Goal: Task Accomplishment & Management: Use online tool/utility

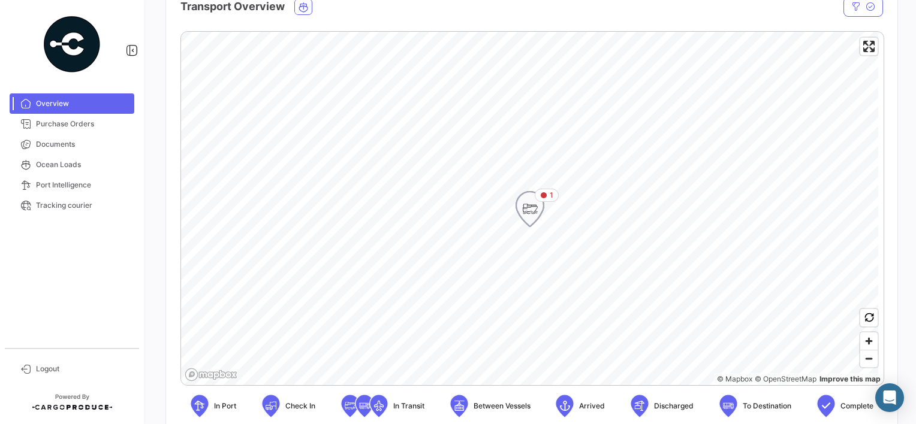
scroll to position [240, 0]
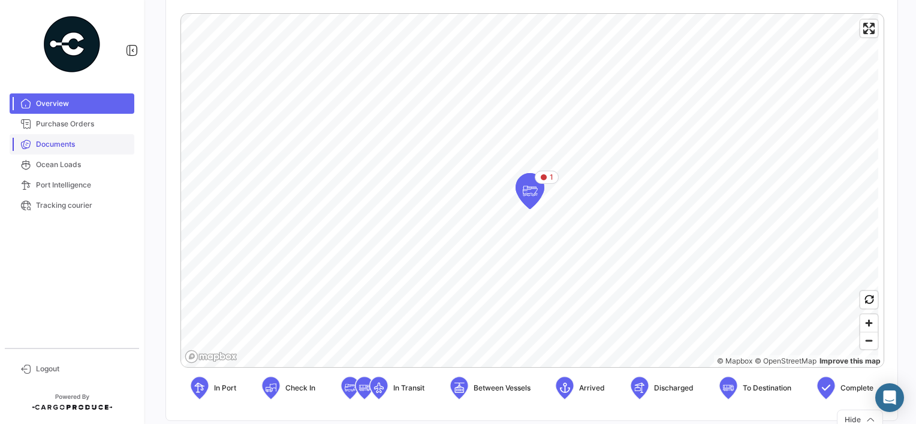
click at [76, 144] on span "Documents" at bounding box center [83, 144] width 94 height 11
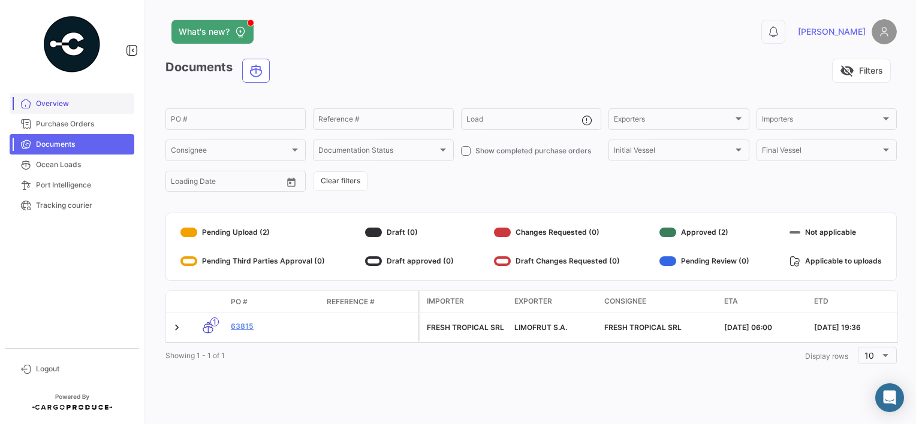
click at [67, 106] on span "Overview" at bounding box center [83, 103] width 94 height 11
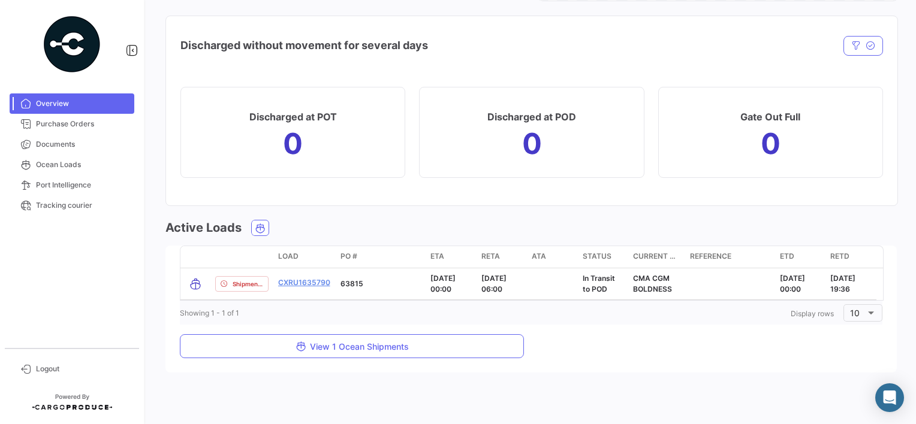
scroll to position [1263, 0]
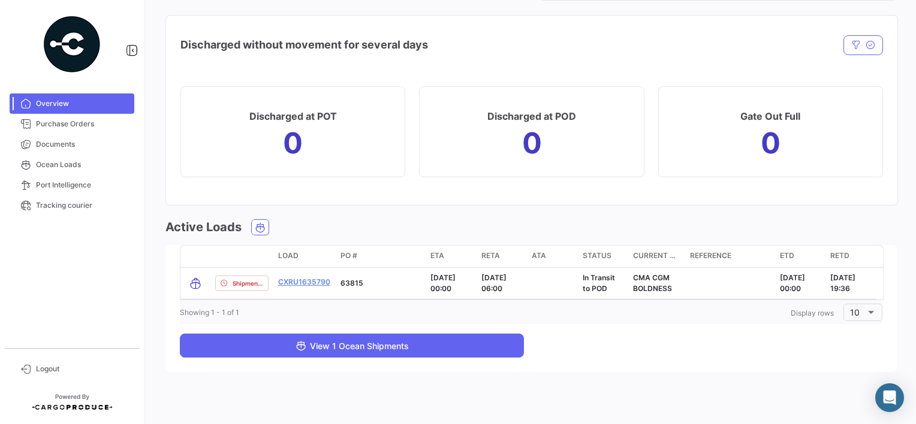
click at [321, 348] on span "View 1 Ocean Shipments" at bounding box center [352, 346] width 113 height 10
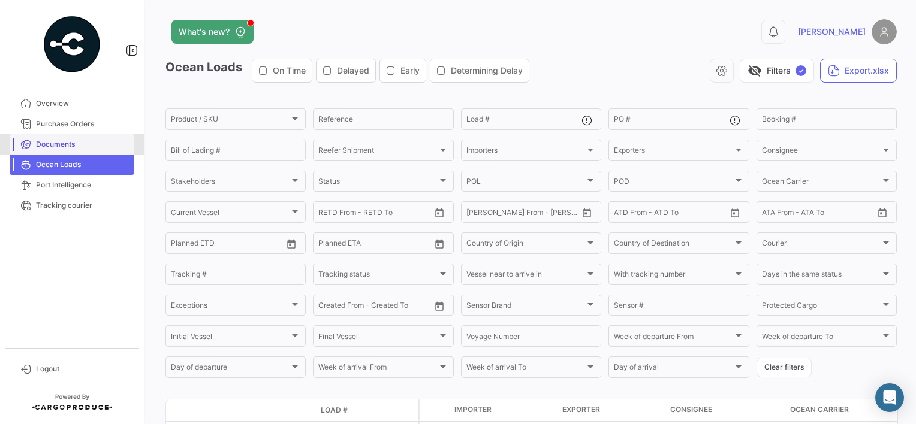
click at [71, 147] on span "Documents" at bounding box center [83, 144] width 94 height 11
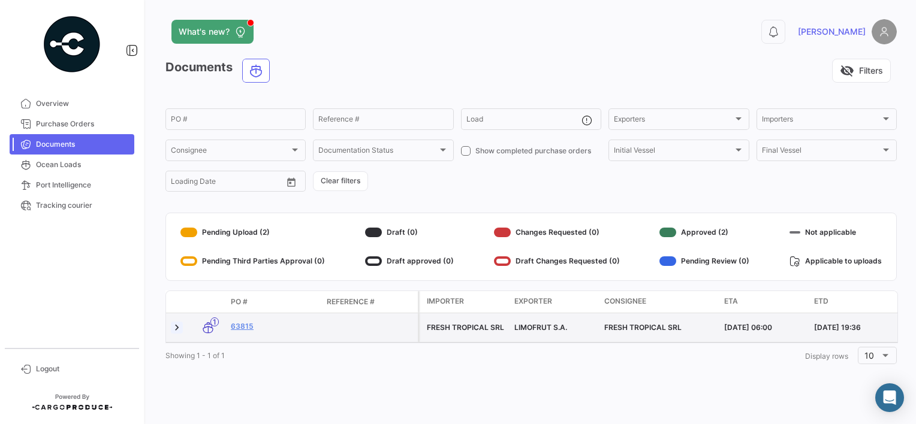
click at [177, 330] on link at bounding box center [177, 328] width 12 height 12
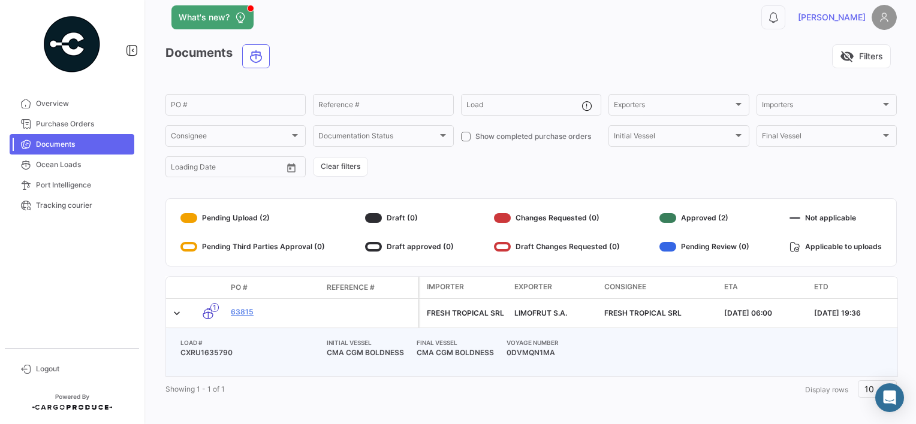
scroll to position [29, 0]
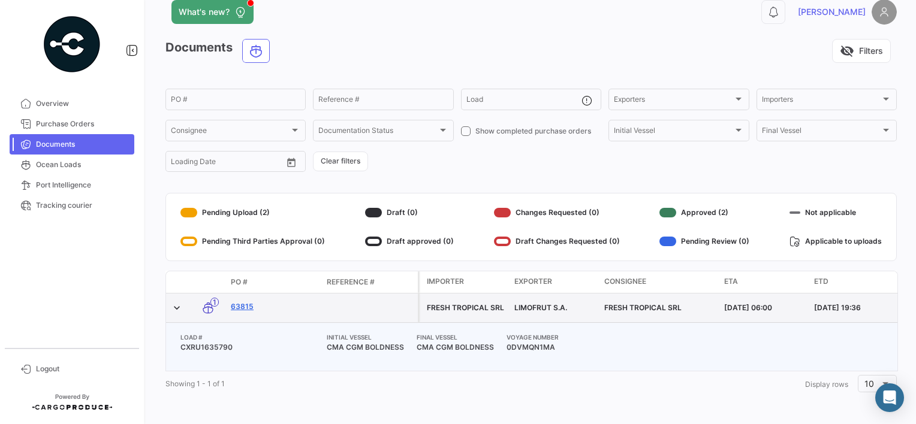
click at [243, 302] on link "63815" at bounding box center [274, 307] width 86 height 11
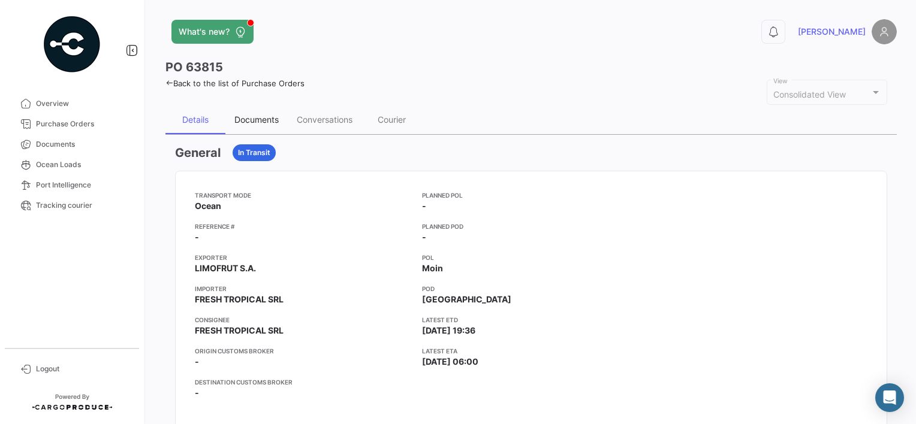
click at [273, 120] on div "Documents" at bounding box center [256, 120] width 44 height 10
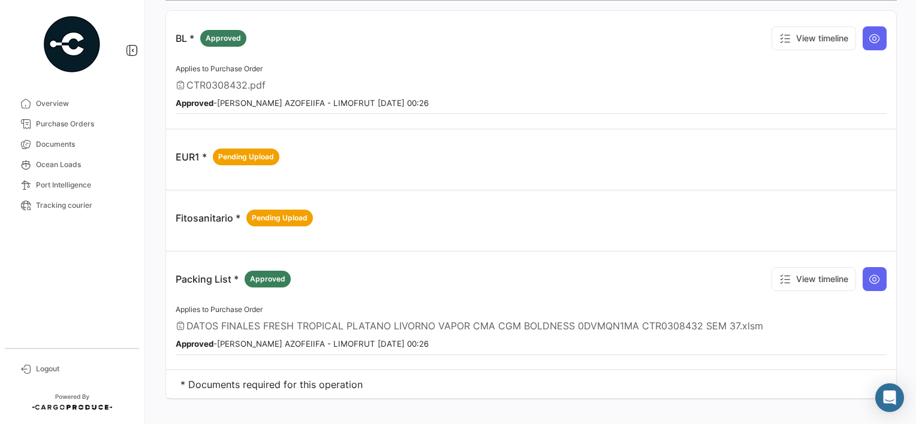
scroll to position [143, 0]
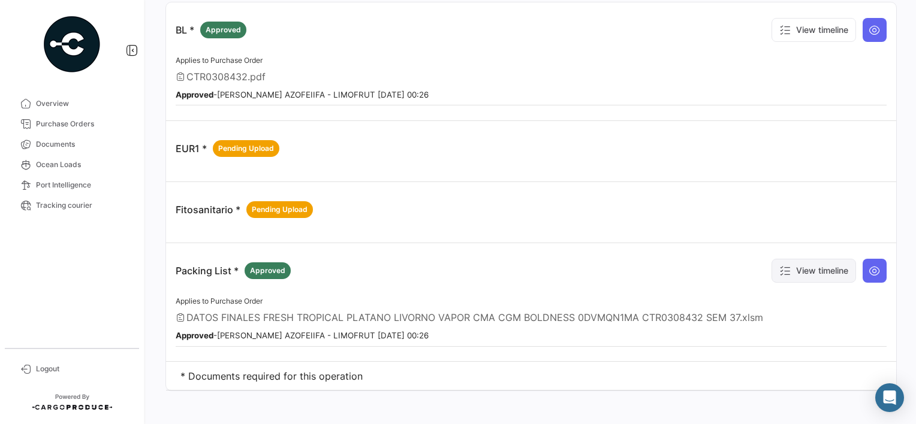
click at [815, 262] on button "View timeline" at bounding box center [814, 271] width 85 height 24
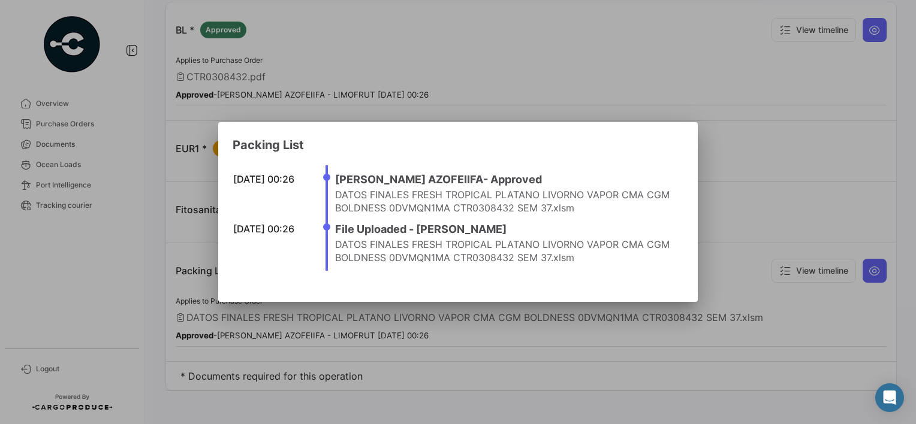
click at [760, 286] on div at bounding box center [458, 212] width 916 height 424
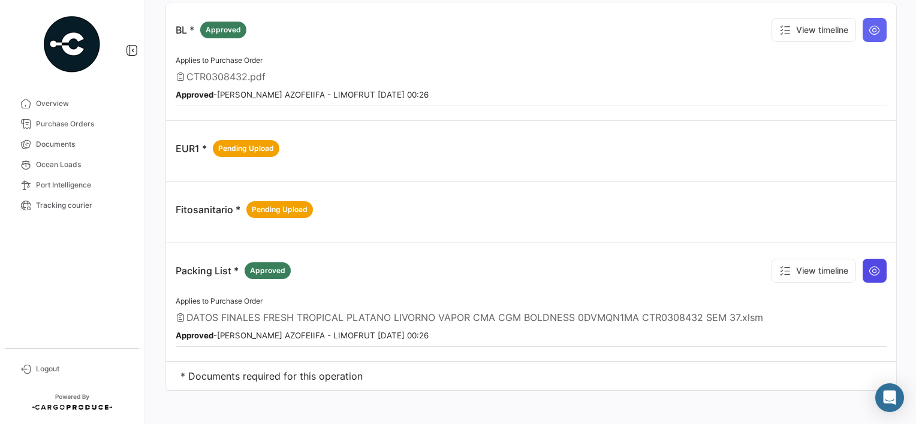
click at [878, 264] on button at bounding box center [875, 271] width 24 height 24
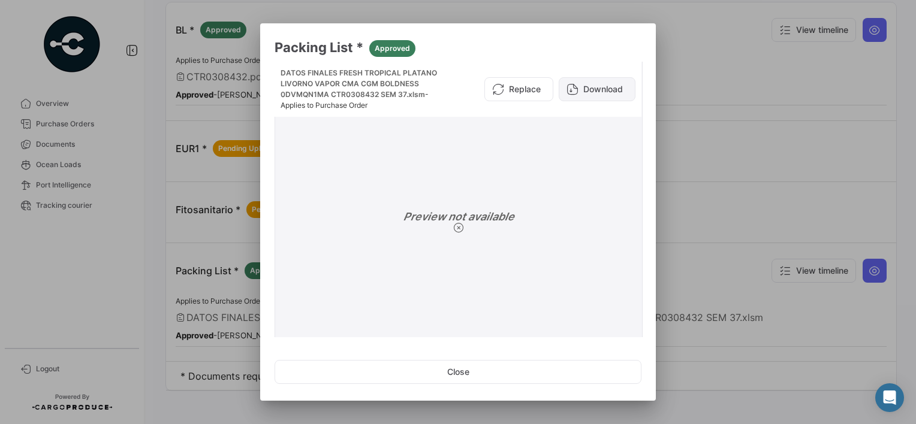
click at [577, 94] on button "Download" at bounding box center [597, 89] width 77 height 24
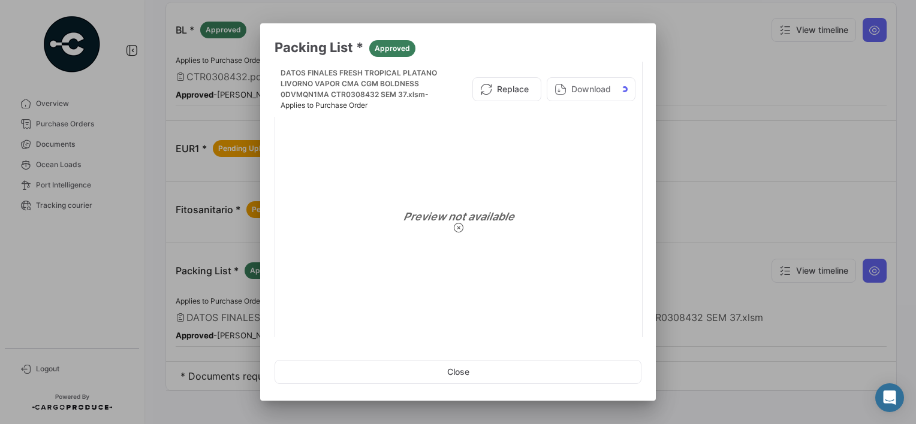
click at [712, 122] on div at bounding box center [458, 212] width 916 height 424
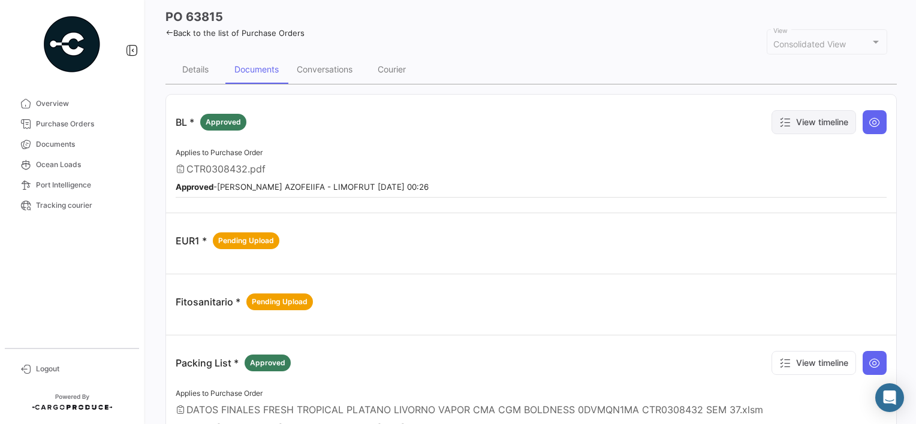
scroll to position [23, 0]
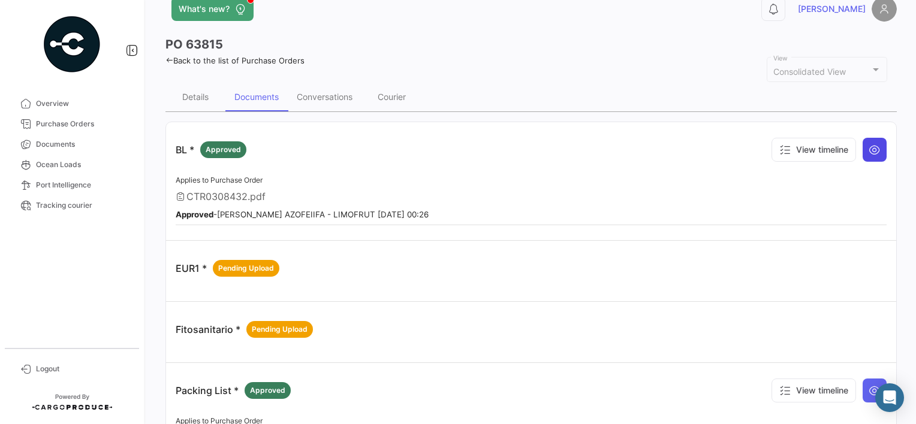
click at [869, 145] on icon at bounding box center [875, 150] width 12 height 12
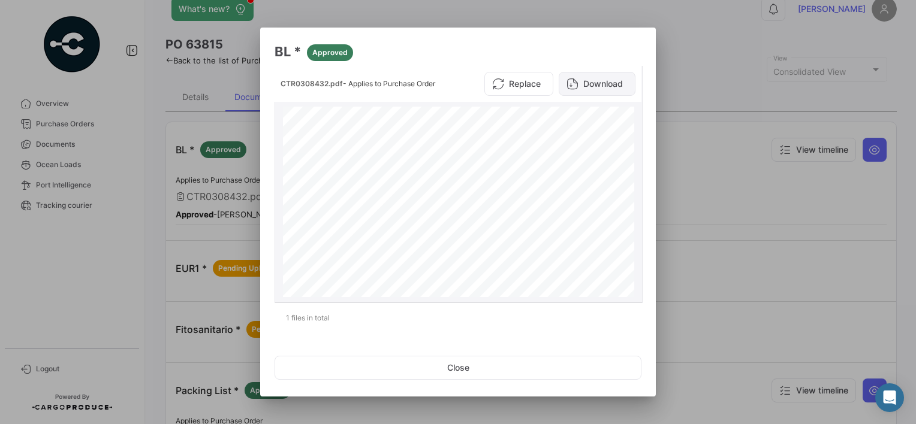
click at [585, 86] on button "Download" at bounding box center [597, 84] width 77 height 24
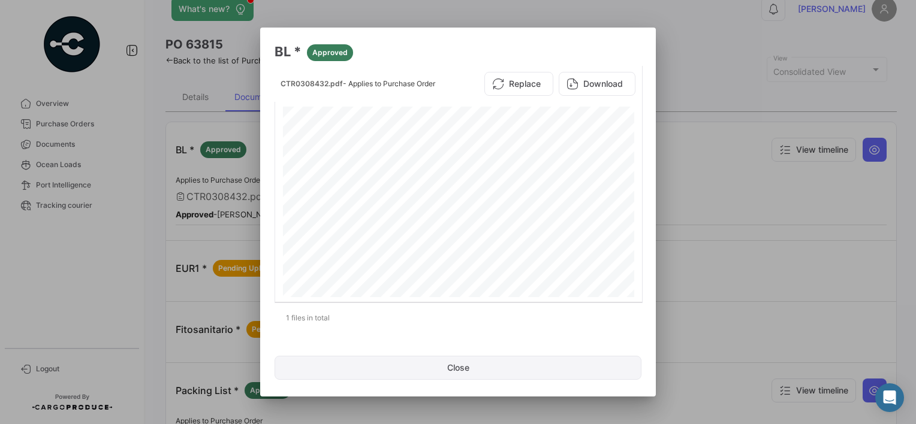
click at [460, 374] on button "Close" at bounding box center [458, 368] width 367 height 24
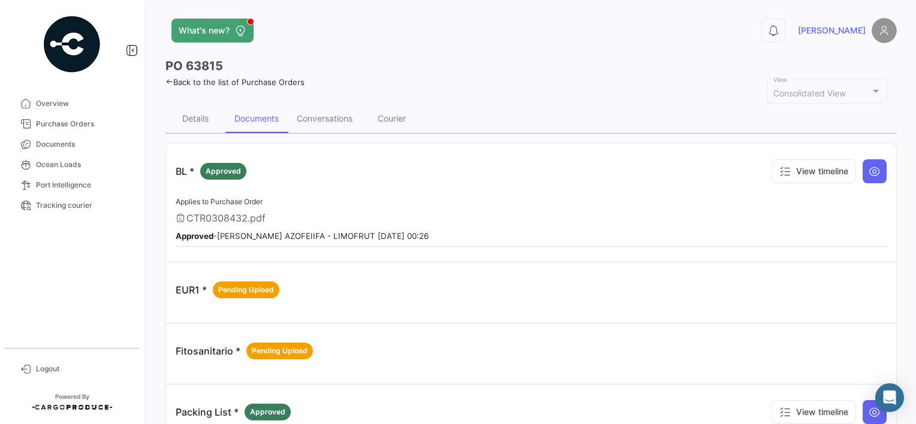
scroll to position [0, 0]
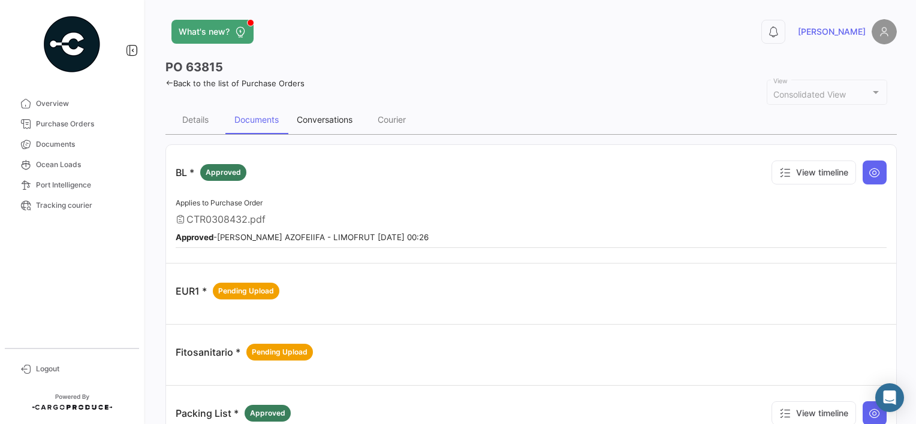
click at [348, 125] on div "Conversations" at bounding box center [325, 120] width 74 height 29
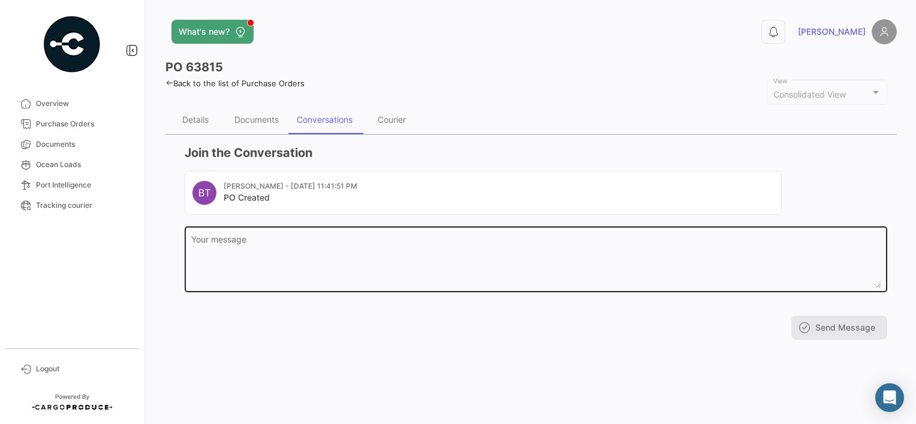
click at [237, 236] on textarea "Your message" at bounding box center [536, 262] width 690 height 53
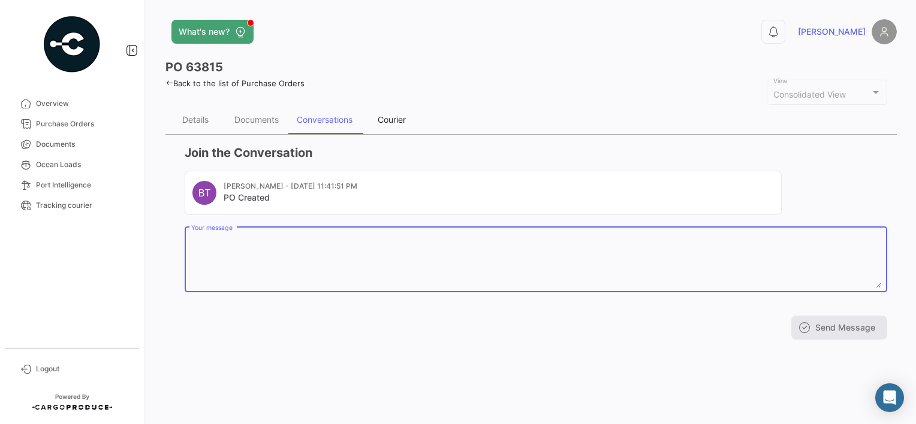
click at [381, 120] on div "Courier" at bounding box center [392, 120] width 28 height 10
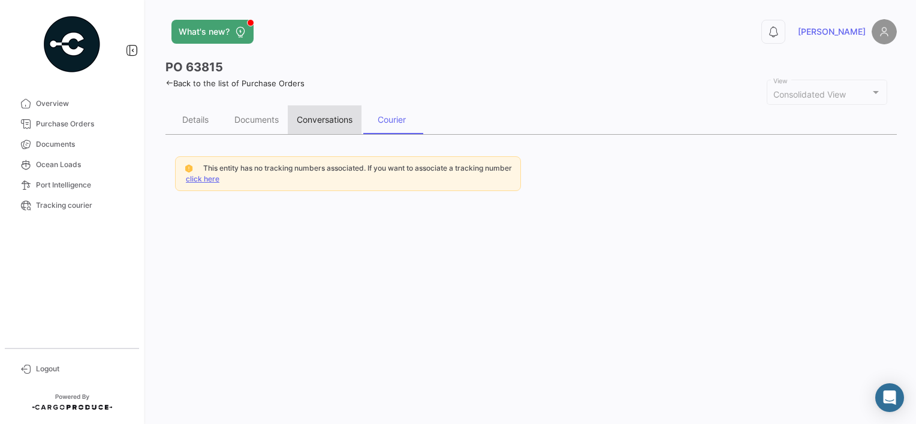
drag, startPoint x: 381, startPoint y: 120, endPoint x: 318, endPoint y: 123, distance: 63.0
click at [318, 123] on div "Conversations" at bounding box center [325, 120] width 56 height 10
